Goal: Task Accomplishment & Management: Use online tool/utility

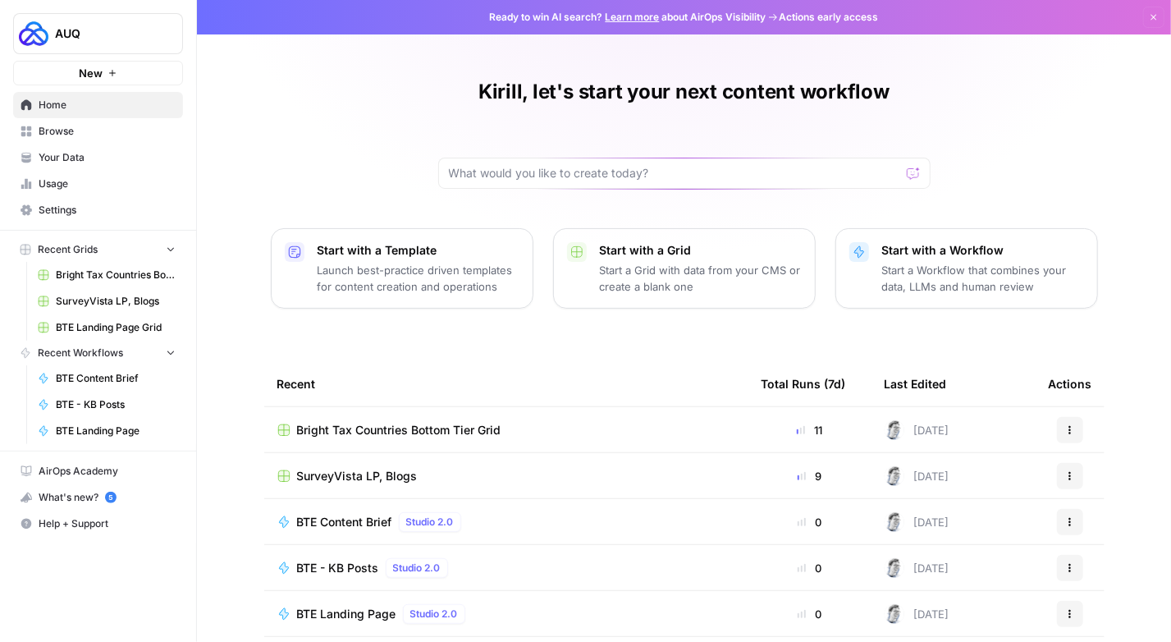
click at [76, 139] on link "Browse" at bounding box center [98, 131] width 170 height 26
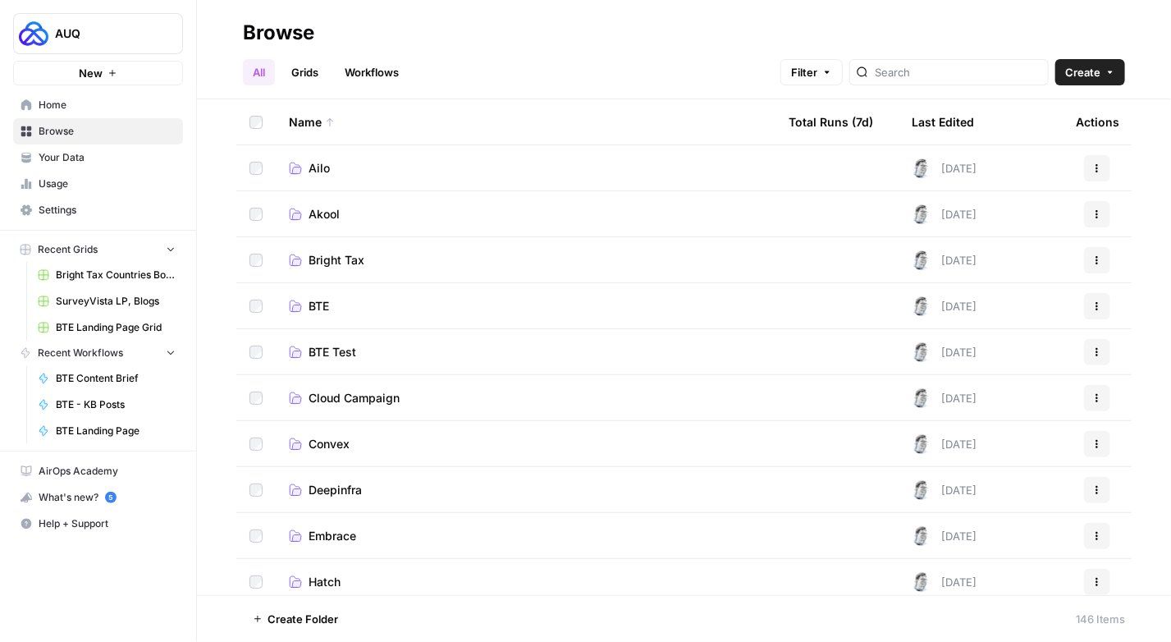
click at [377, 396] on span "Cloud Campaign" at bounding box center [354, 398] width 91 height 16
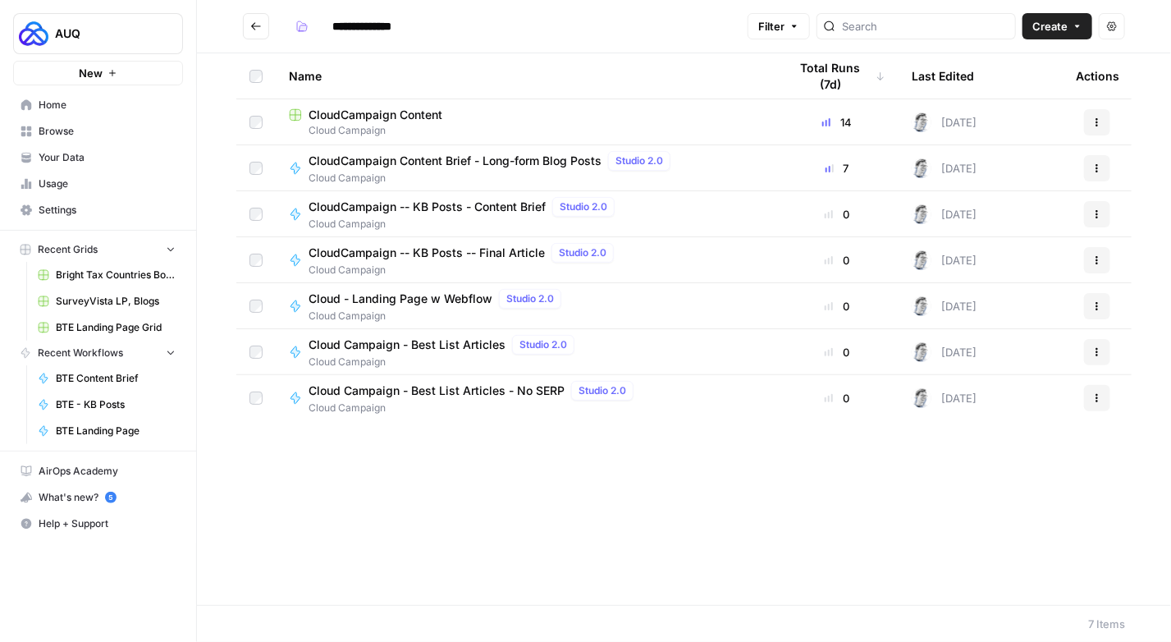
click at [370, 126] on span "Cloud Campaign" at bounding box center [525, 130] width 473 height 15
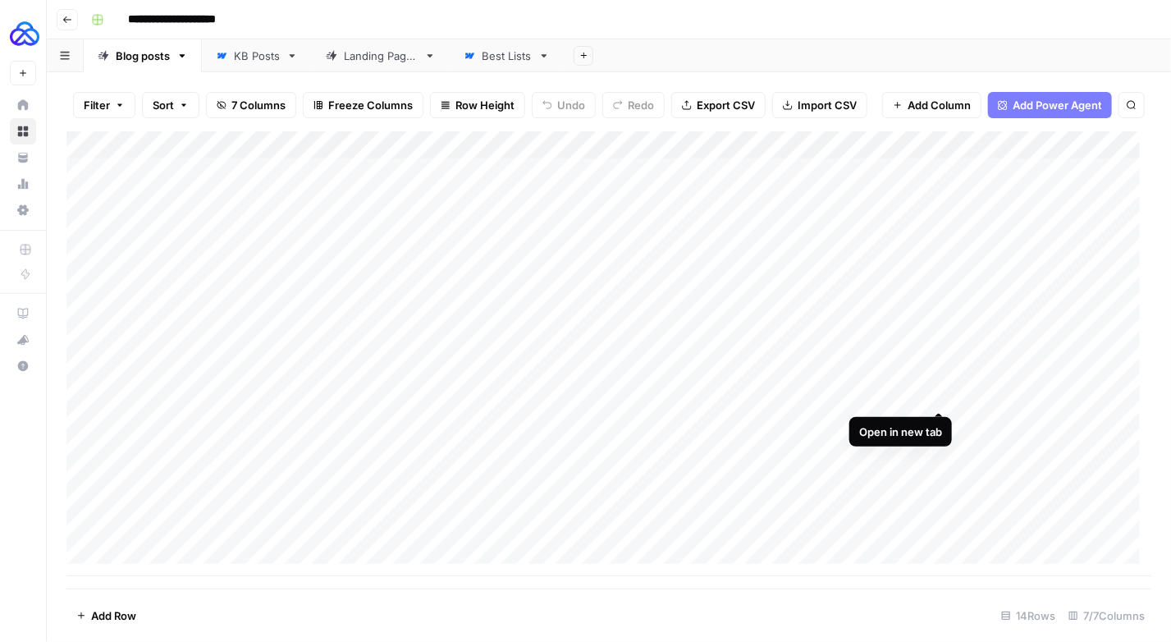
click at [940, 396] on div "Add Column" at bounding box center [608, 353] width 1085 height 445
click at [972, 395] on div "Add Column" at bounding box center [608, 353] width 1085 height 445
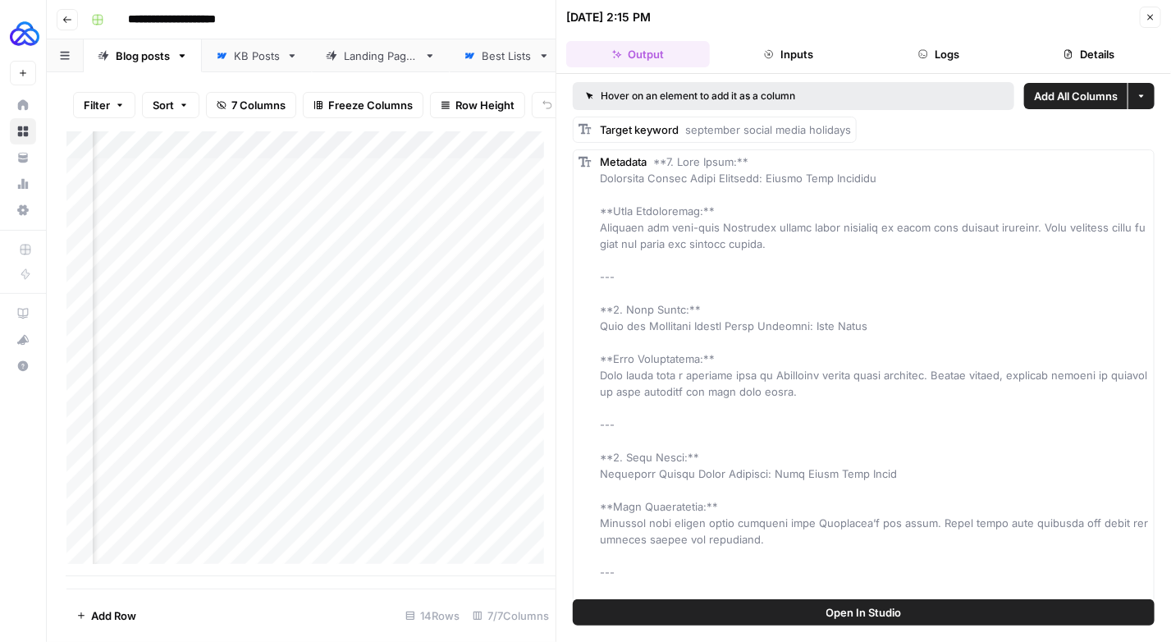
click at [945, 57] on button "Logs" at bounding box center [939, 54] width 144 height 26
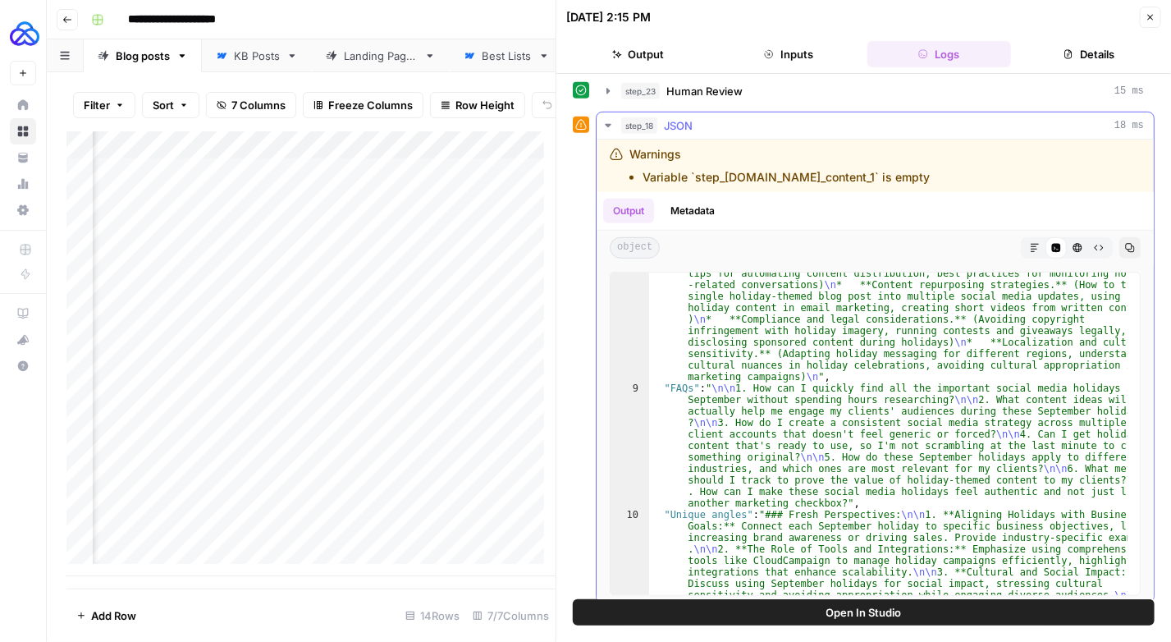
scroll to position [1342, 0]
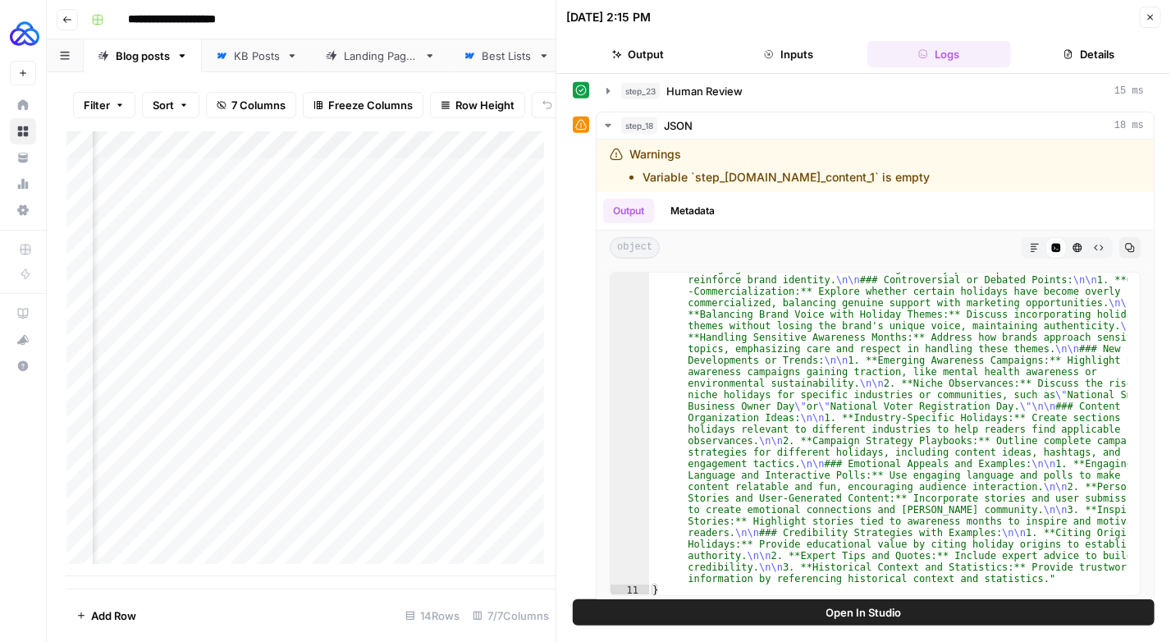
click at [661, 50] on button "Output" at bounding box center [638, 54] width 144 height 26
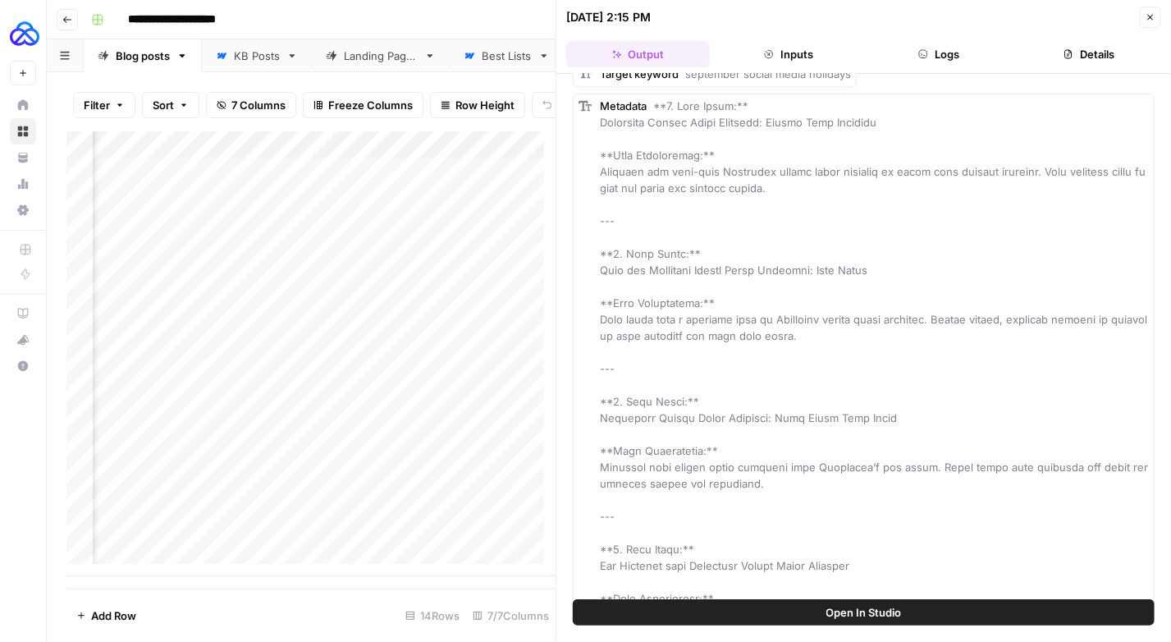
scroll to position [0, 0]
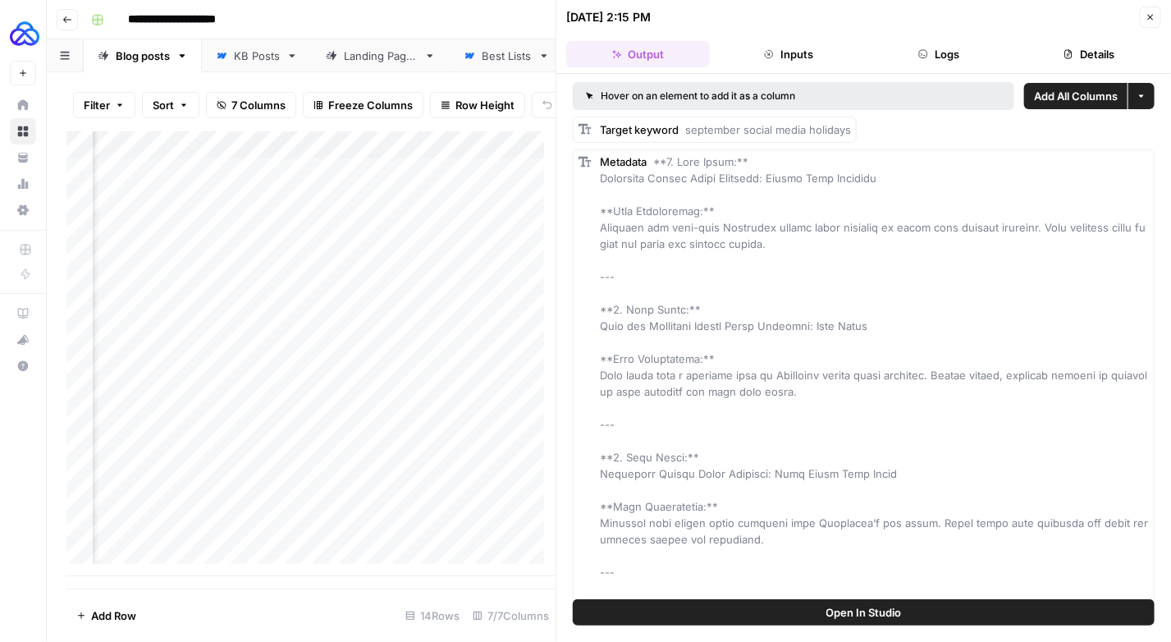
click at [947, 53] on button "Logs" at bounding box center [939, 54] width 144 height 26
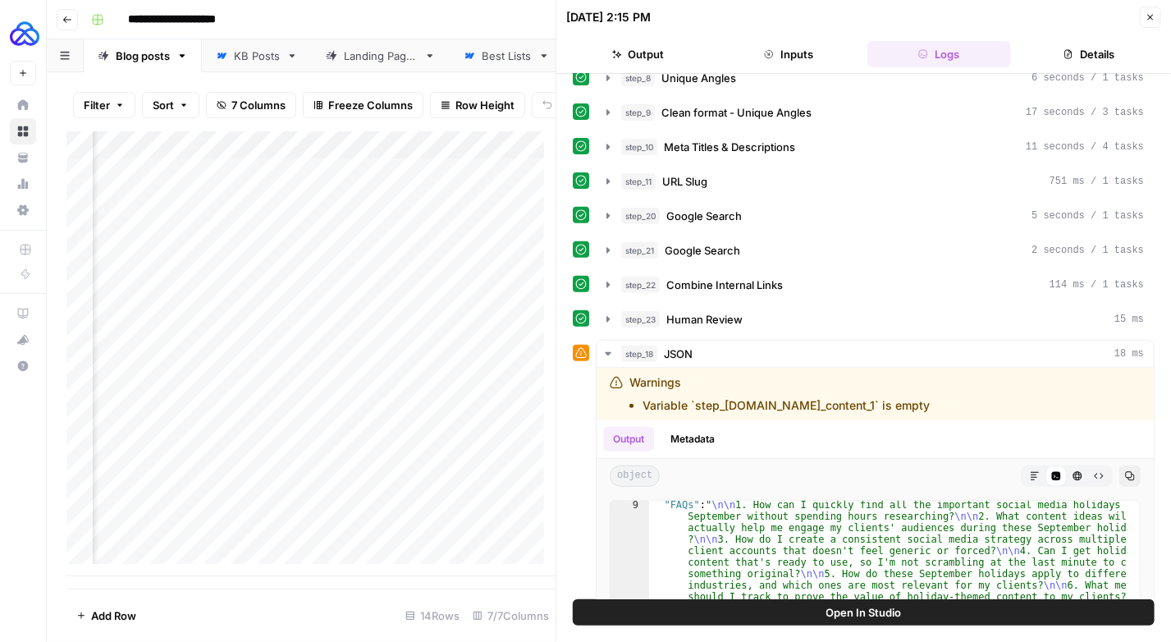
scroll to position [246, 0]
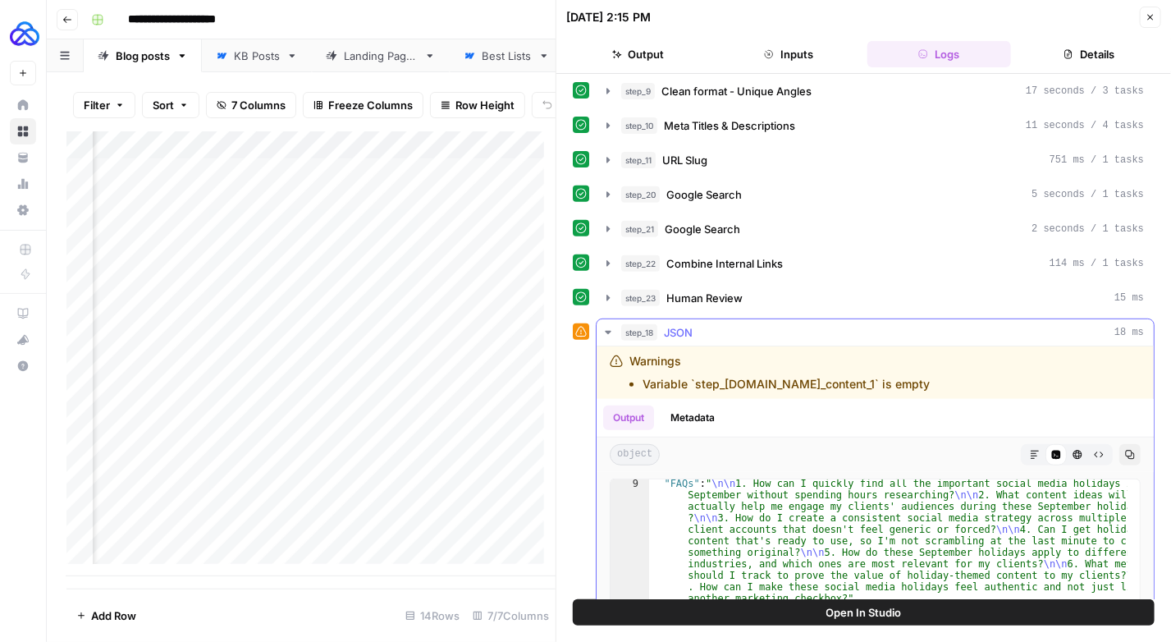
click at [602, 326] on icon "button" at bounding box center [607, 332] width 13 height 13
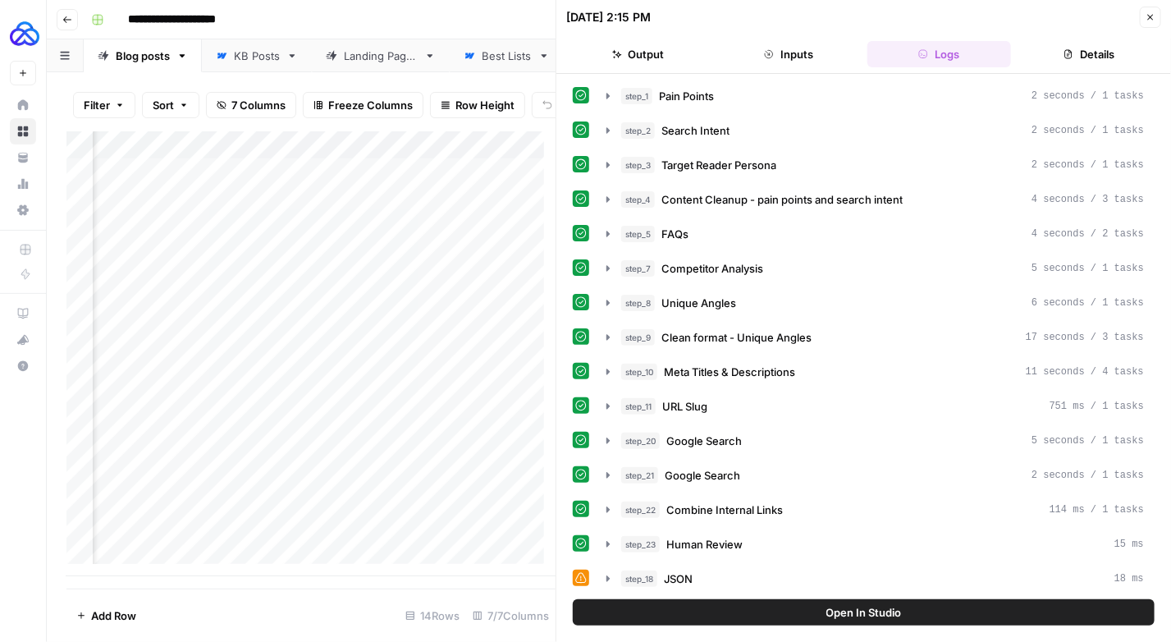
click at [643, 57] on button "Output" at bounding box center [638, 54] width 144 height 26
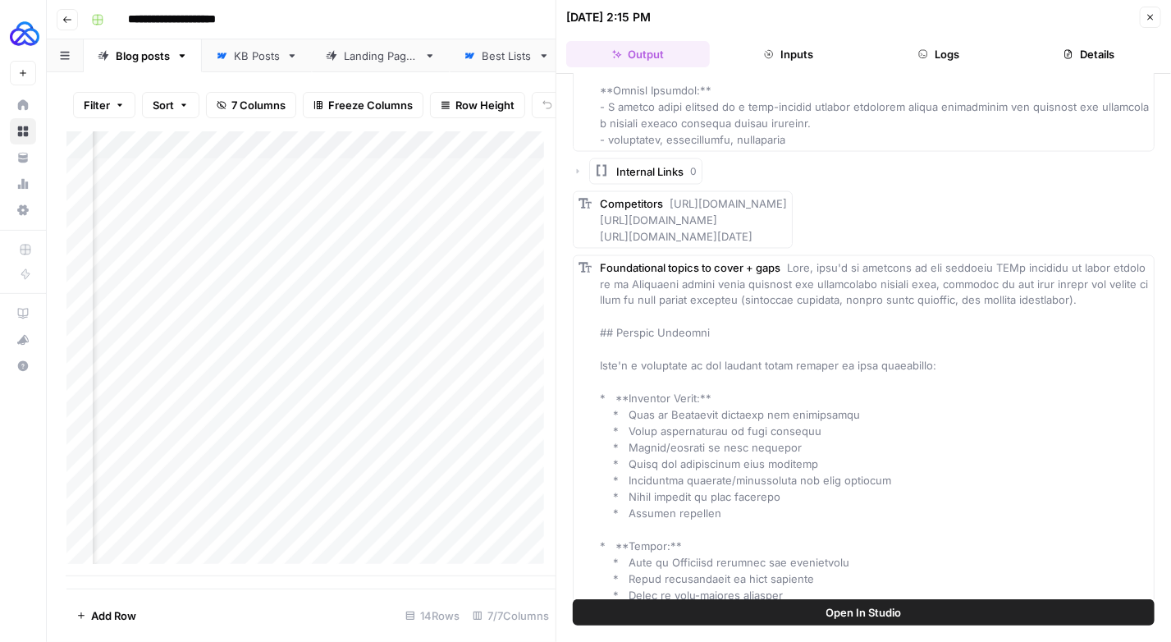
scroll to position [1067, 0]
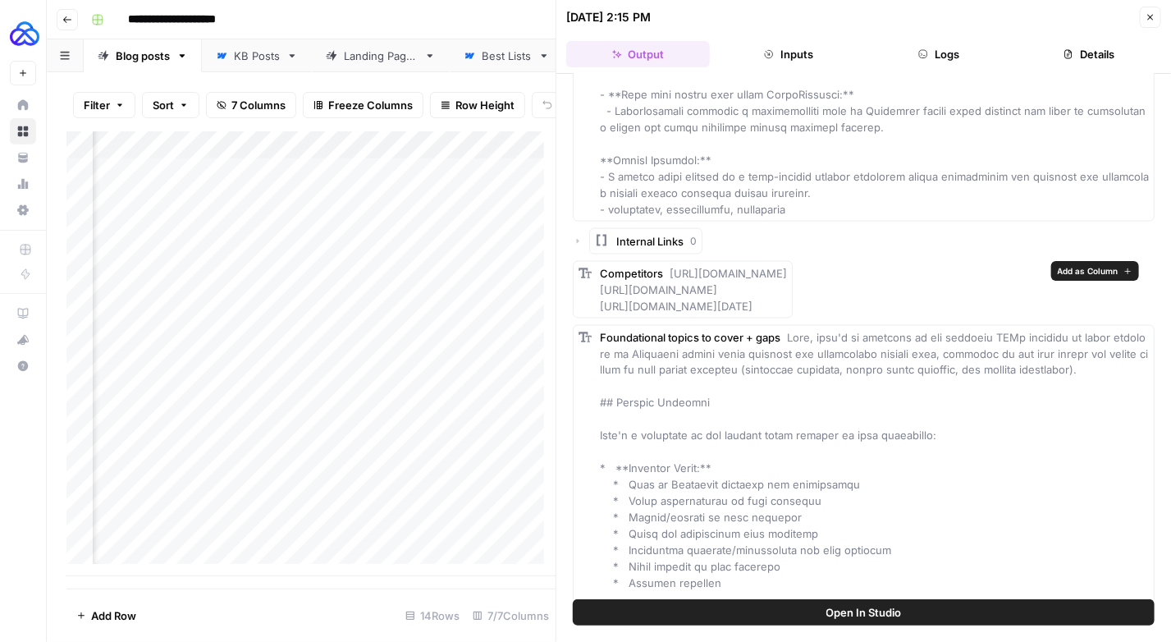
drag, startPoint x: 1038, startPoint y: 302, endPoint x: 665, endPoint y: 277, distance: 374.2
click at [665, 277] on div "Competitors [URL][DOMAIN_NAME] [URL][DOMAIN_NAME] [URL][DOMAIN_NAME][DATE]" at bounding box center [683, 289] width 220 height 57
copy span "[URL][DOMAIN_NAME] [URL][DOMAIN_NAME] [URL][DOMAIN_NAME][DATE]"
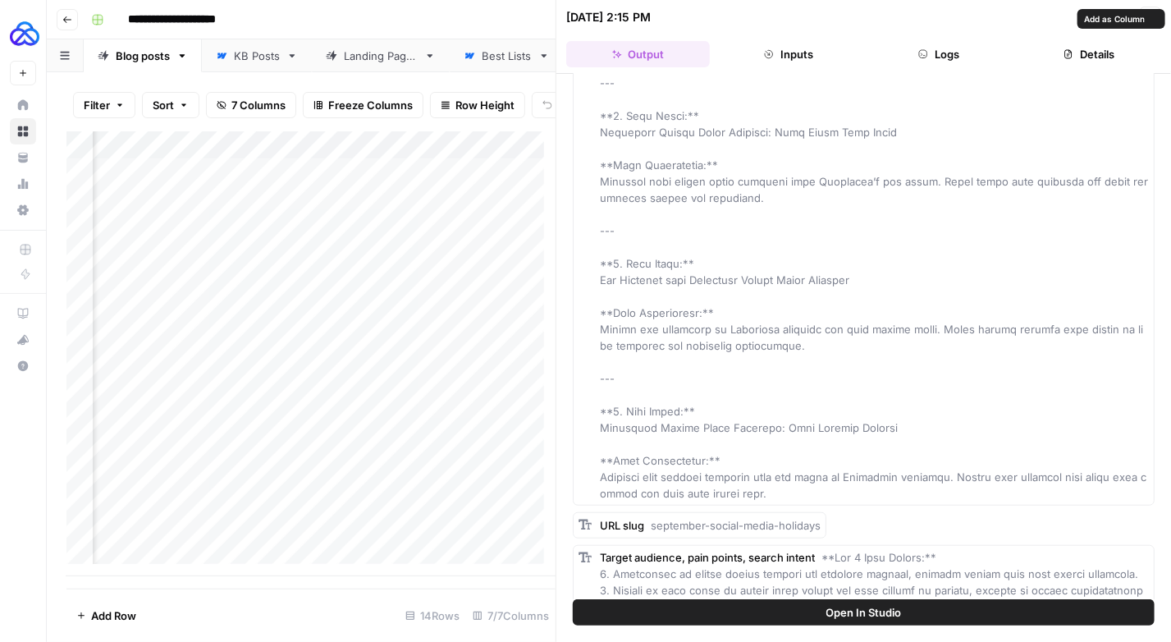
scroll to position [164, 0]
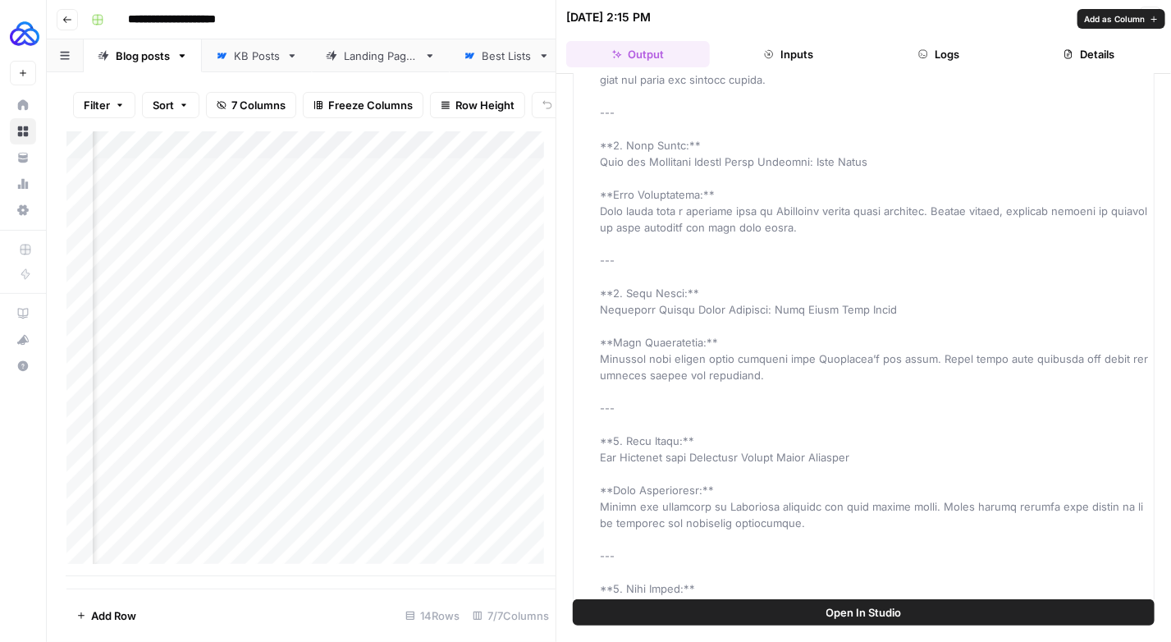
drag, startPoint x: 819, startPoint y: 222, endPoint x: 572, endPoint y: 212, distance: 247.2
click at [573, 212] on div "Metadata" at bounding box center [864, 333] width 582 height 697
copy span "Stay ahead with a complete list of September social media holidays. Create time…"
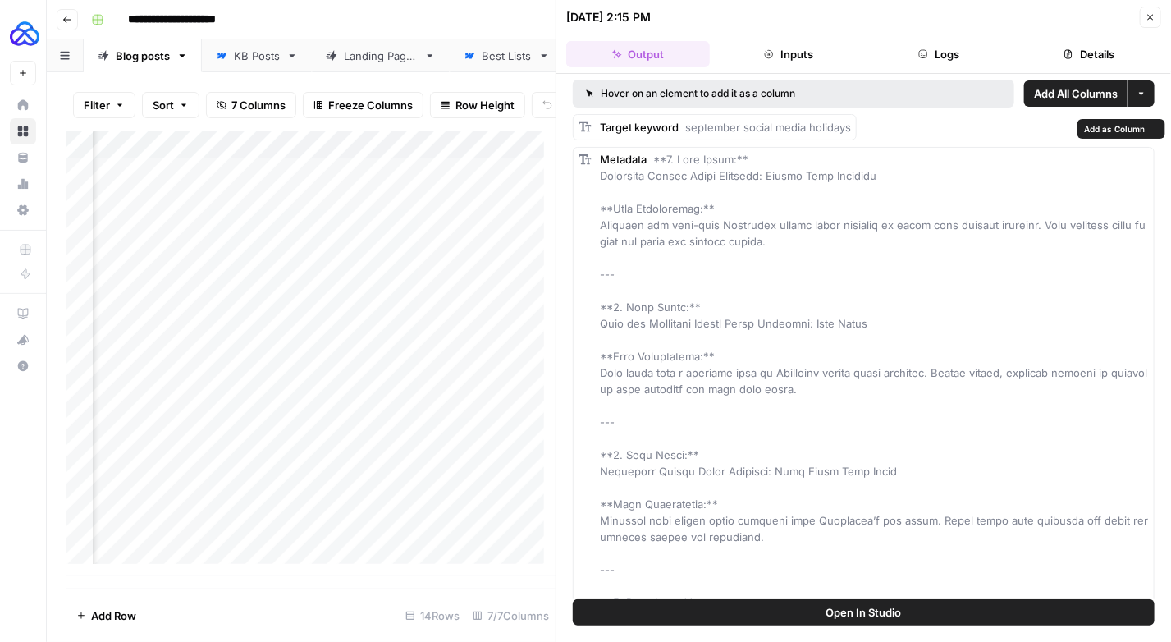
scroll to position [0, 0]
